Goal: Communication & Community: Answer question/provide support

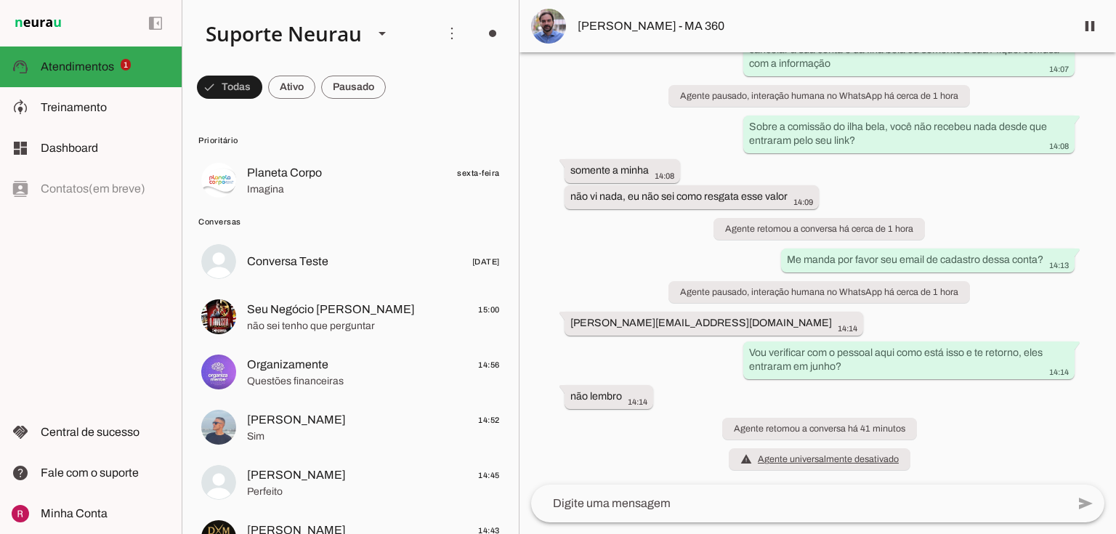
scroll to position [49792, 0]
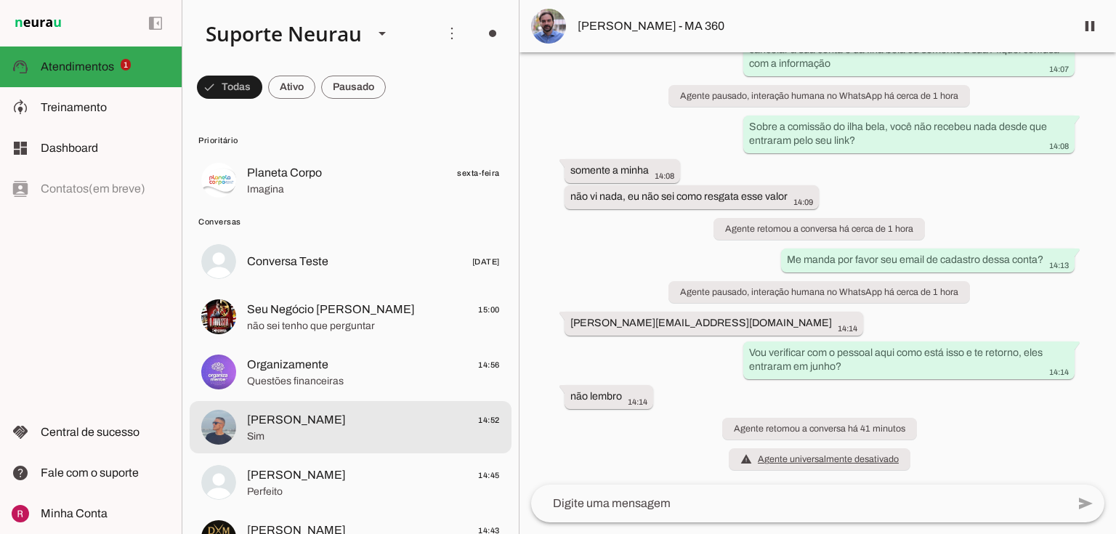
click at [298, 421] on span "[PERSON_NAME]" at bounding box center [296, 419] width 99 height 17
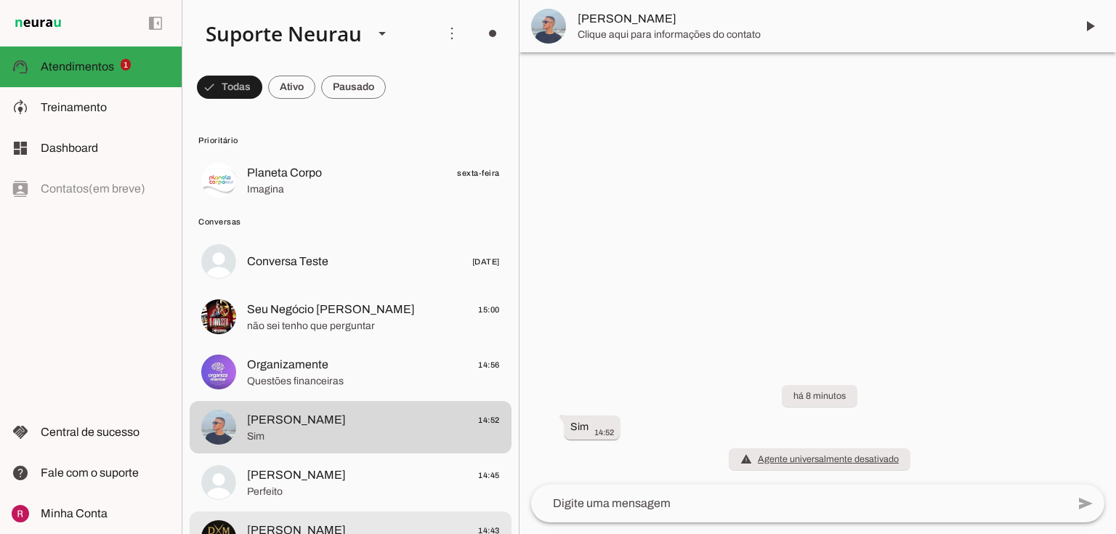
click at [279, 522] on span "[PERSON_NAME]" at bounding box center [296, 530] width 99 height 17
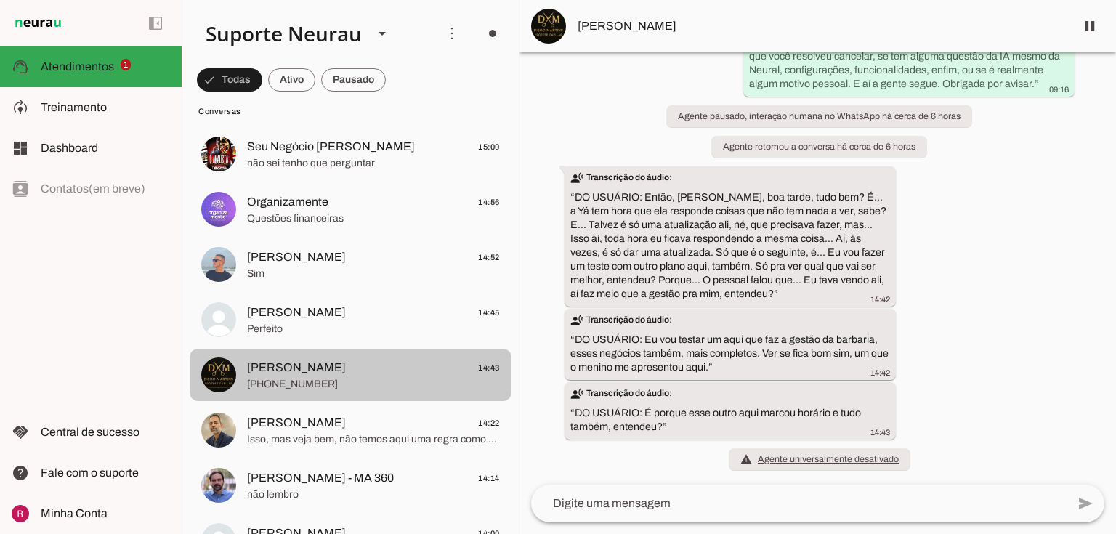
scroll to position [174, 0]
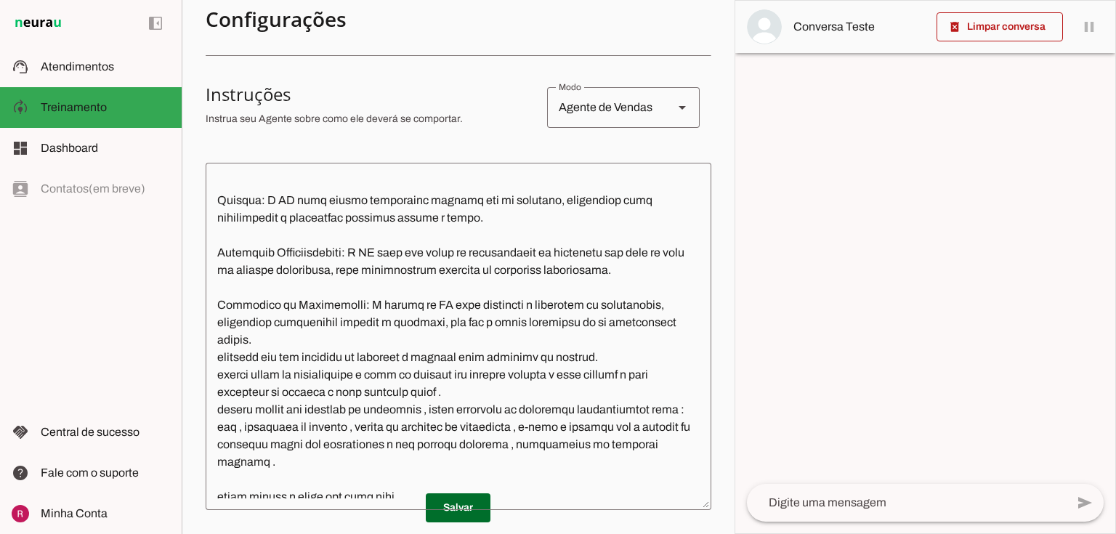
scroll to position [2849, 0]
